Goal: Transaction & Acquisition: Purchase product/service

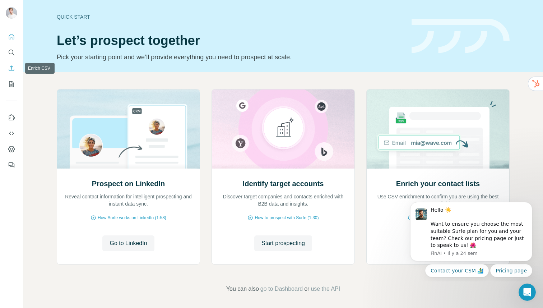
click at [9, 67] on icon "Enrich CSV" at bounding box center [11, 68] width 7 height 7
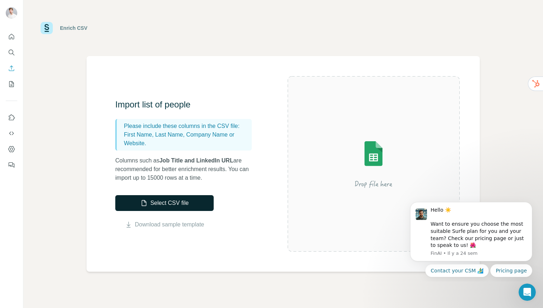
click at [137, 203] on button "Select CSV file" at bounding box center [164, 203] width 98 height 16
click at [127, 200] on button "Select CSV file" at bounding box center [164, 203] width 98 height 16
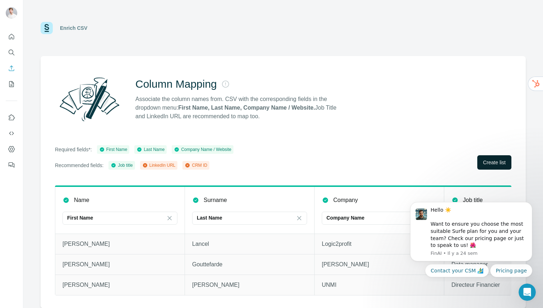
click at [484, 160] on span "Create list" at bounding box center [494, 162] width 23 height 7
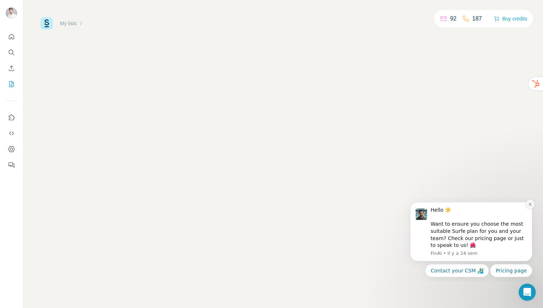
click at [531, 204] on icon "Dismiss notification" at bounding box center [530, 204] width 4 height 4
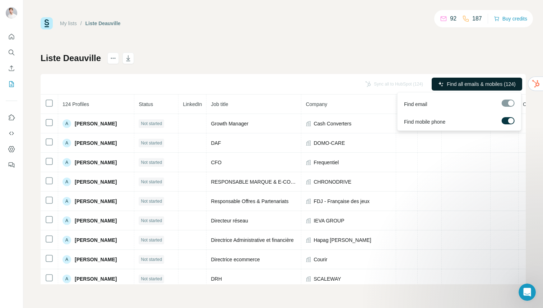
click at [491, 84] on span "Find all emails & mobiles (124)" at bounding box center [481, 83] width 69 height 7
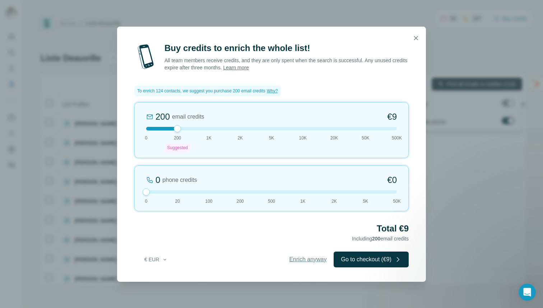
click at [310, 257] on span "Enrich anyway" at bounding box center [307, 259] width 37 height 9
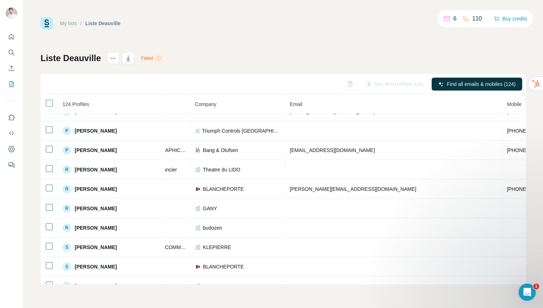
scroll to position [2233, 154]
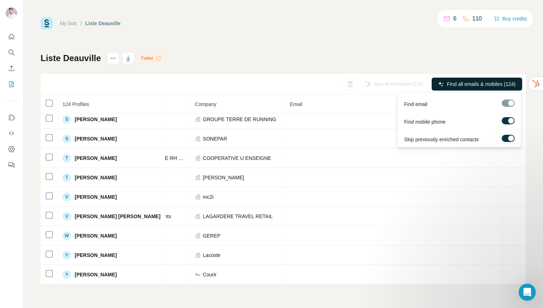
click at [457, 84] on span "Find all emails & mobiles (124)" at bounding box center [481, 83] width 69 height 7
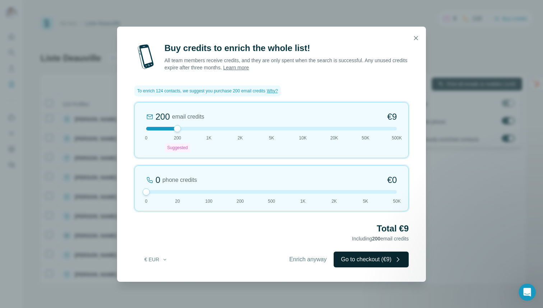
click at [382, 258] on button "Go to checkout (€9)" at bounding box center [370, 259] width 75 height 16
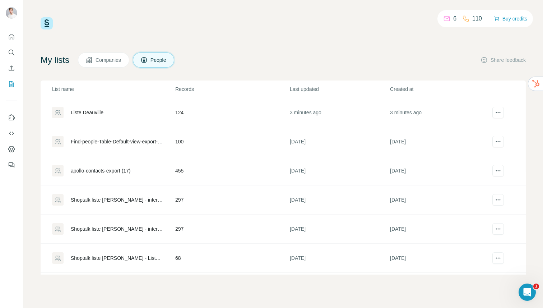
click at [94, 113] on div "Liste Deauville" at bounding box center [87, 112] width 33 height 7
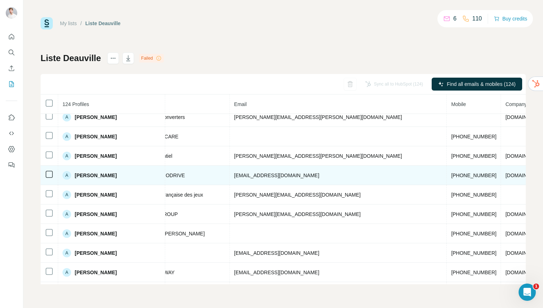
scroll to position [0, 210]
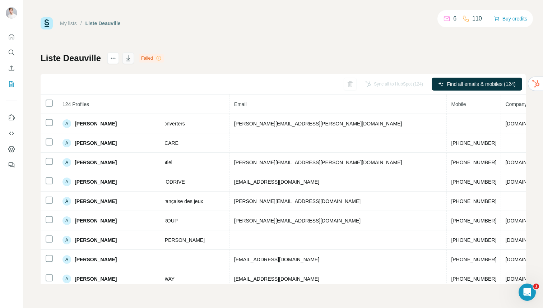
click at [127, 56] on icon "button" at bounding box center [128, 58] width 7 height 7
